Goal: Information Seeking & Learning: Get advice/opinions

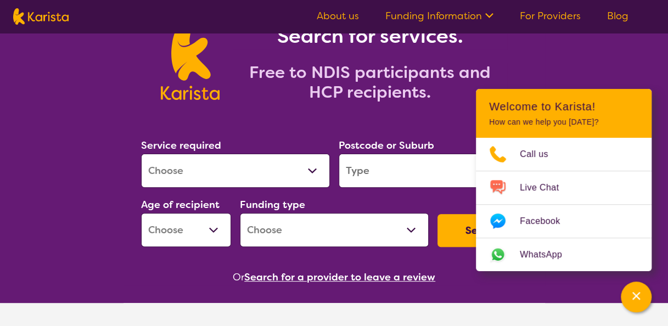
scroll to position [69, 0]
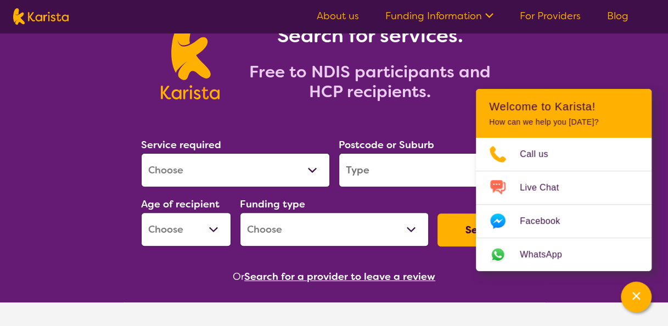
click at [269, 171] on select "Allied Health Assistant Assessment ([MEDICAL_DATA] or [MEDICAL_DATA]) Behaviour…" at bounding box center [235, 170] width 189 height 34
select select "NDIS Plan management"
click at [141, 153] on select "Allied Health Assistant Assessment ([MEDICAL_DATA] or [MEDICAL_DATA]) Behaviour…" at bounding box center [235, 170] width 189 height 34
select select "NDIS"
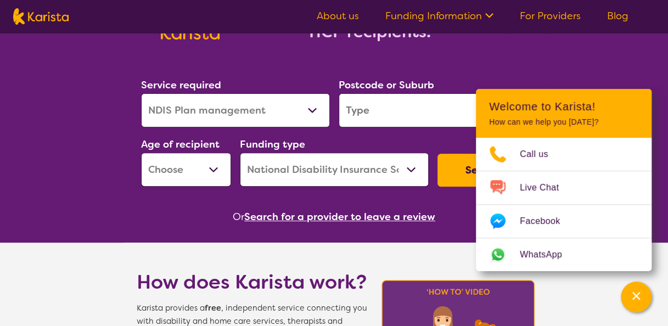
scroll to position [129, 0]
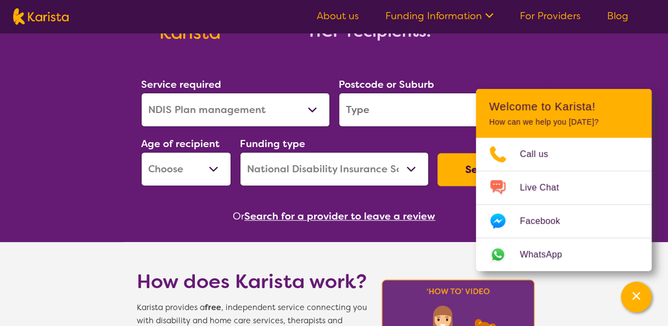
click at [460, 176] on button "Search" at bounding box center [482, 169] width 90 height 33
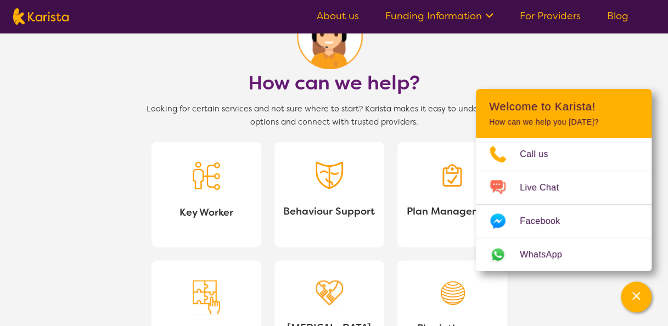
scroll to position [933, 0]
click at [345, 179] on link "Behaviour Support" at bounding box center [329, 194] width 110 height 105
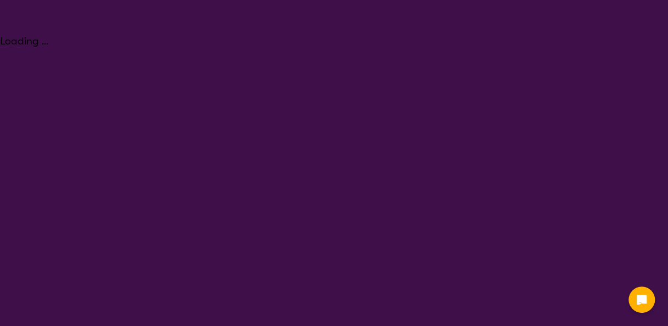
select select "Behaviour support"
select select "NDIS"
select select "Behaviour support"
select select "NDIS"
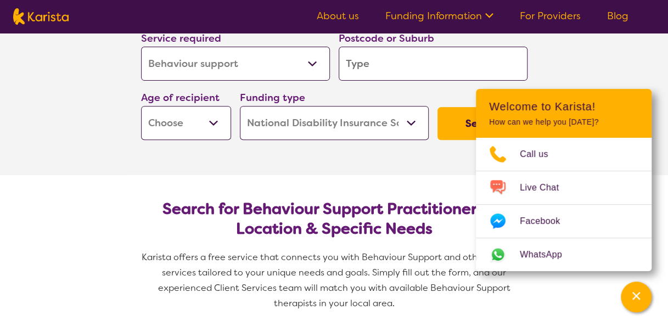
scroll to position [158, 0]
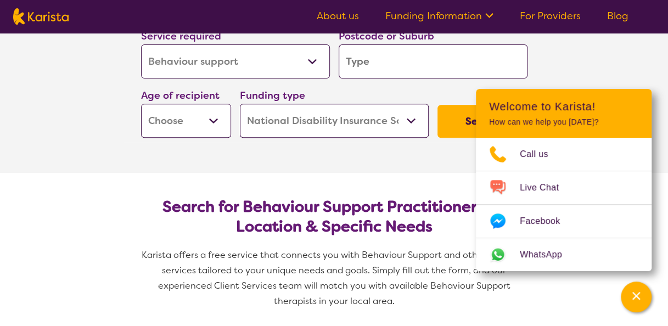
click at [381, 70] on input "search" at bounding box center [433, 61] width 189 height 34
type input "4"
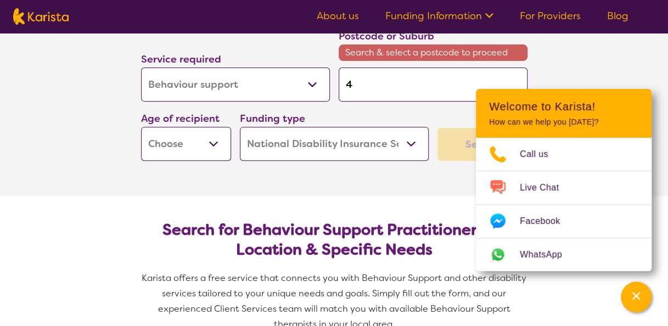
type input "42"
type input "421"
type input "4211"
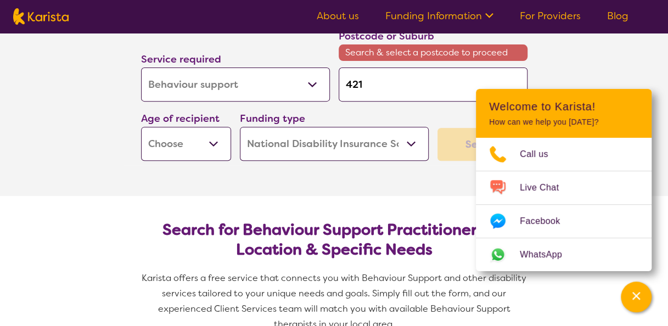
type input "4211"
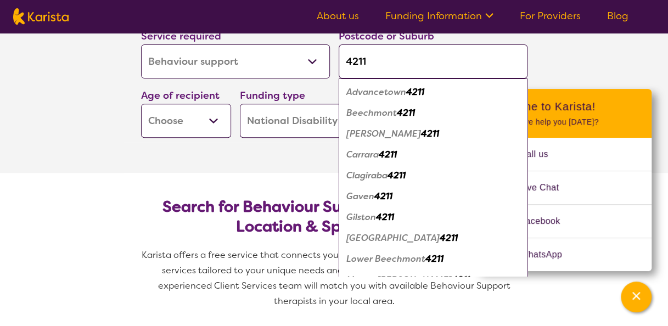
type input "4211"
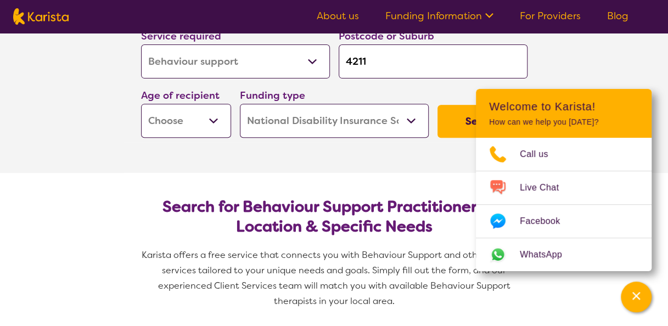
click at [211, 119] on select "Early Childhood - 0 to 9 Child - 10 to 11 Adolescent - 12 to 17 Adult - 18 to 6…" at bounding box center [186, 121] width 90 height 34
select select "AS"
click at [141, 104] on select "Early Childhood - 0 to 9 Child - 10 to 11 Adolescent - 12 to 17 Adult - 18 to 6…" at bounding box center [186, 121] width 90 height 34
select select "AS"
click at [457, 124] on button "Search" at bounding box center [482, 121] width 90 height 33
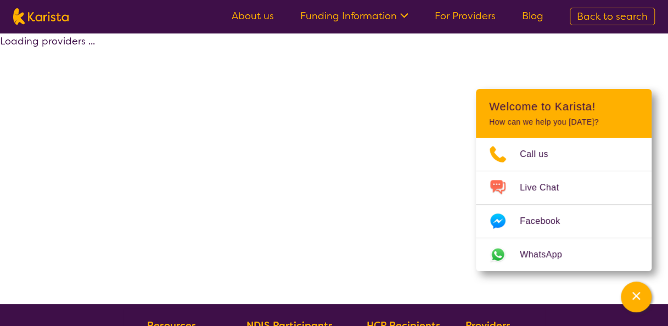
select select "by_score"
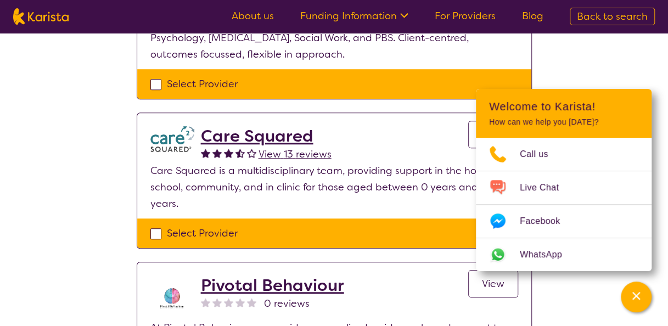
scroll to position [327, 0]
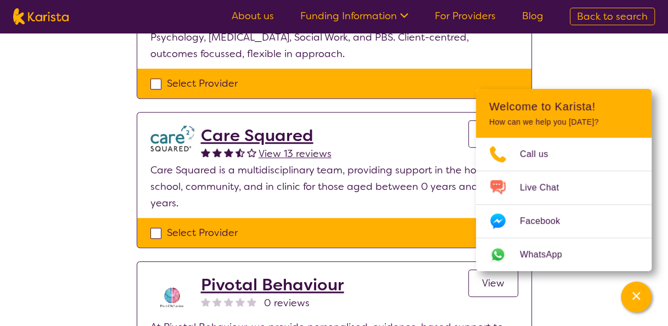
click at [290, 152] on span "View 13 reviews" at bounding box center [295, 153] width 73 height 13
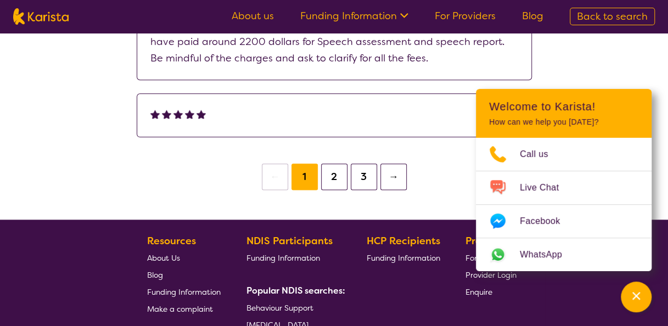
scroll to position [566, 0]
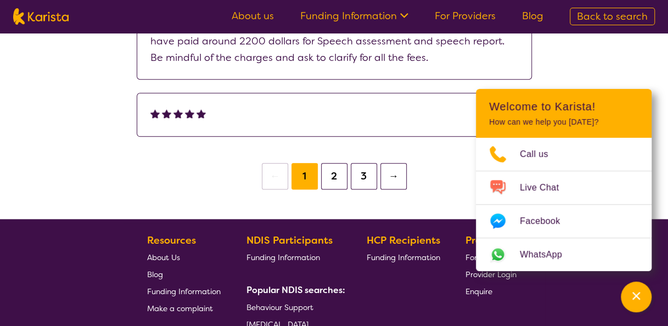
click at [334, 177] on button "2" at bounding box center [334, 176] width 26 height 26
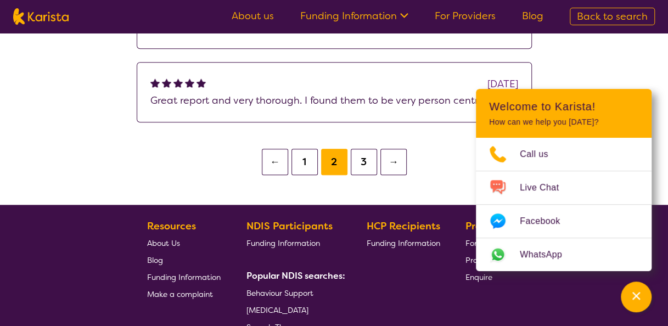
scroll to position [536, 0]
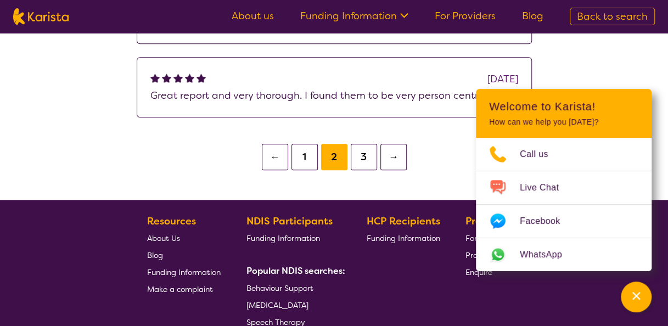
click at [364, 156] on button "3" at bounding box center [364, 157] width 26 height 26
